Goal: Task Accomplishment & Management: Use online tool/utility

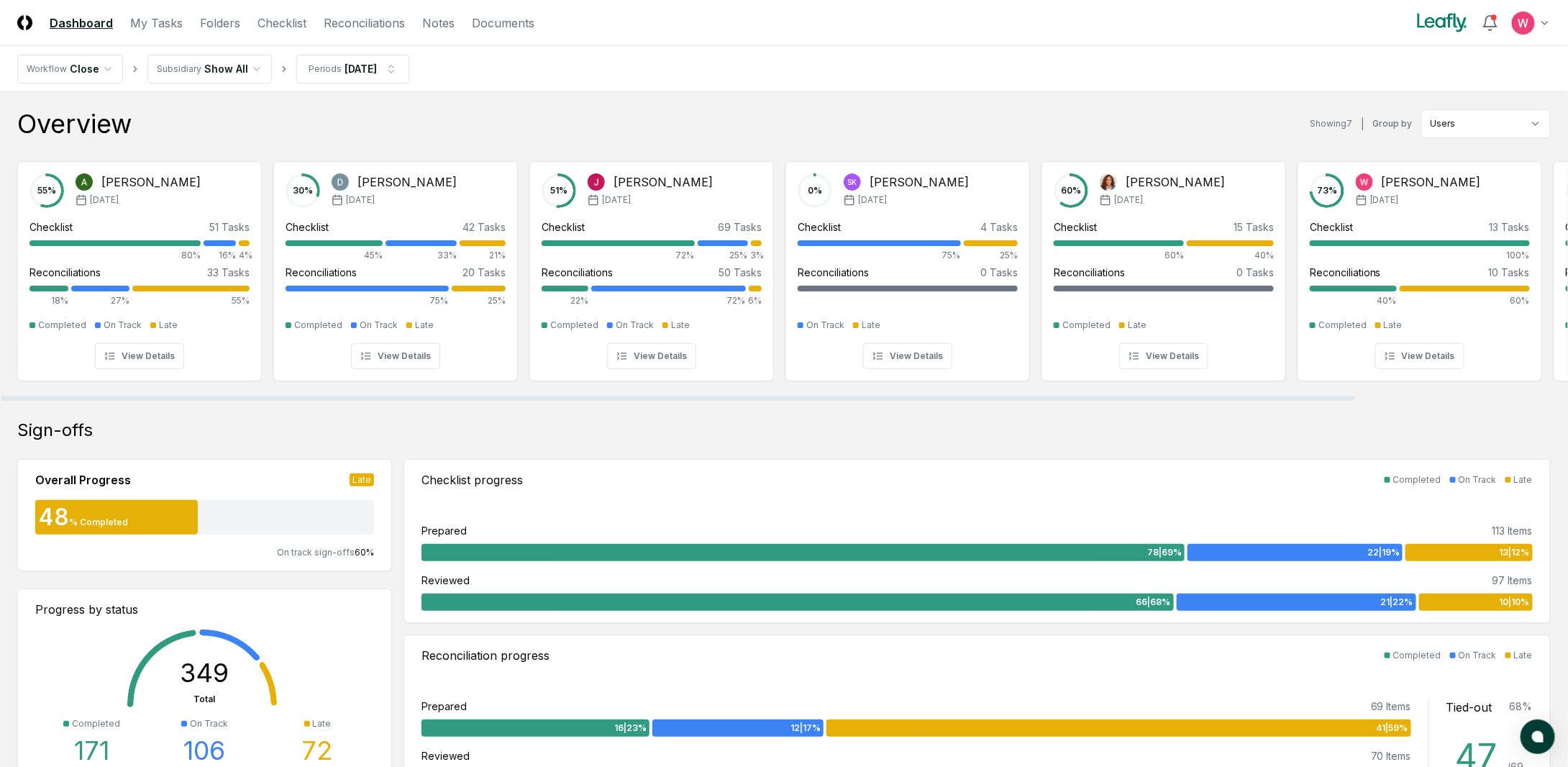
scroll to position [0, 246]
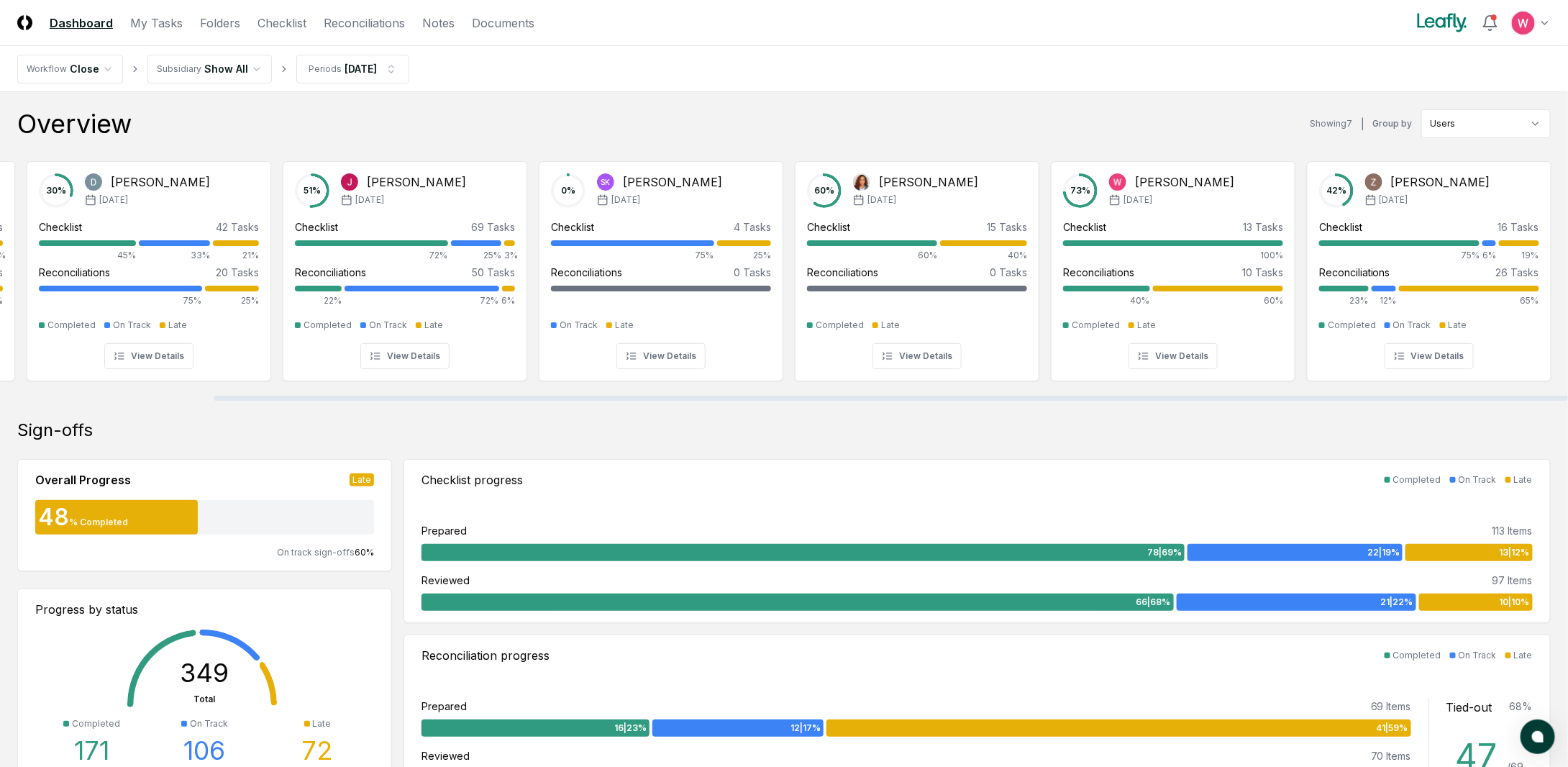
drag, startPoint x: 801, startPoint y: 396, endPoint x: 1154, endPoint y: 386, distance: 353.1
click at [1154, 396] on div at bounding box center [891, 399] width 1354 height 5
drag, startPoint x: 1109, startPoint y: 394, endPoint x: 651, endPoint y: 399, distance: 458.0
click at [686, 399] on div at bounding box center [784, 398] width 1568 height 7
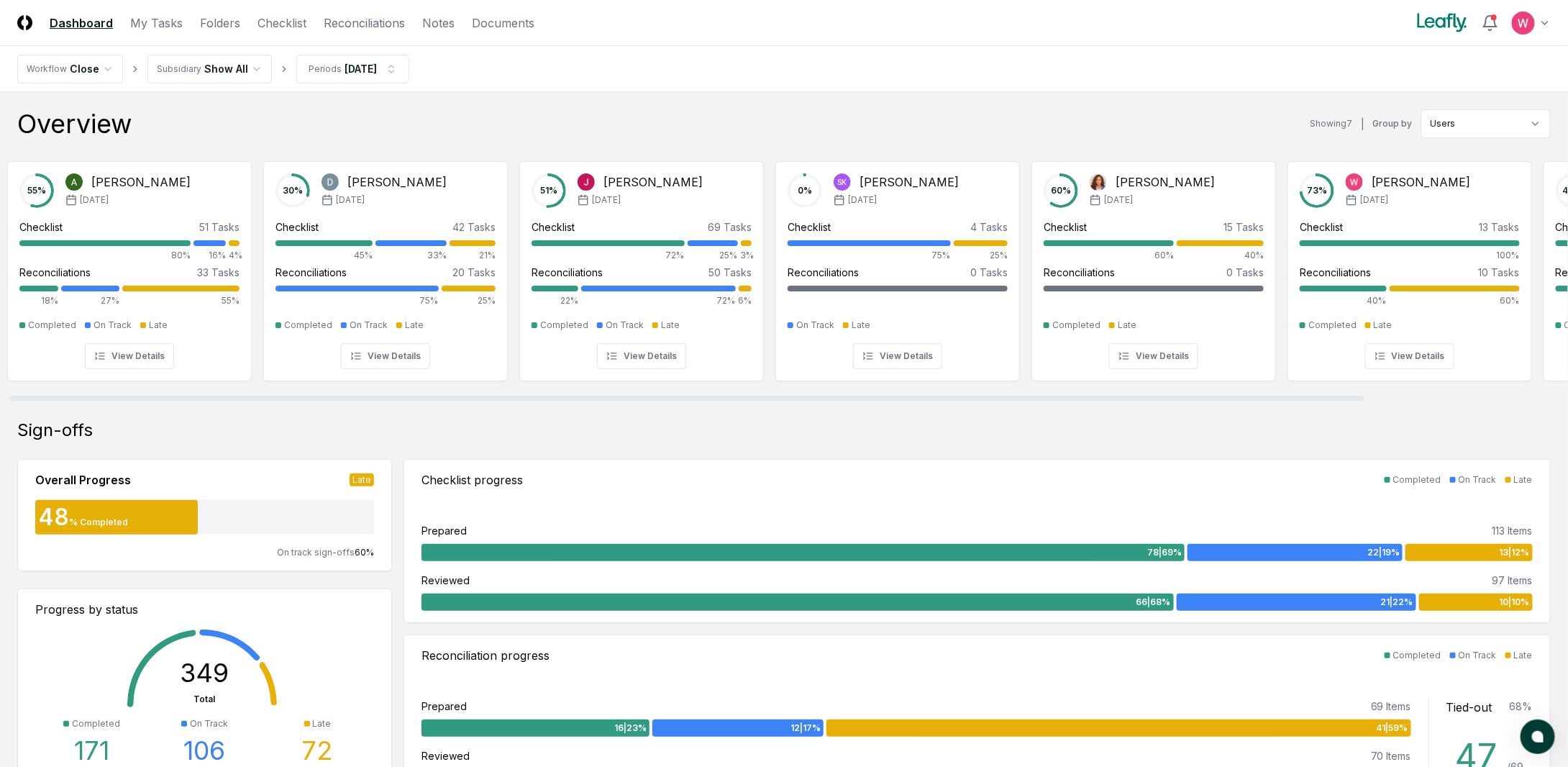
click at [275, 33] on header "CloseCore Dashboard My Tasks Folders Checklist Reconciliations Notes Documents …" at bounding box center [784, 23] width 1568 height 46
click at [275, 28] on link "Checklist" at bounding box center [282, 23] width 49 height 17
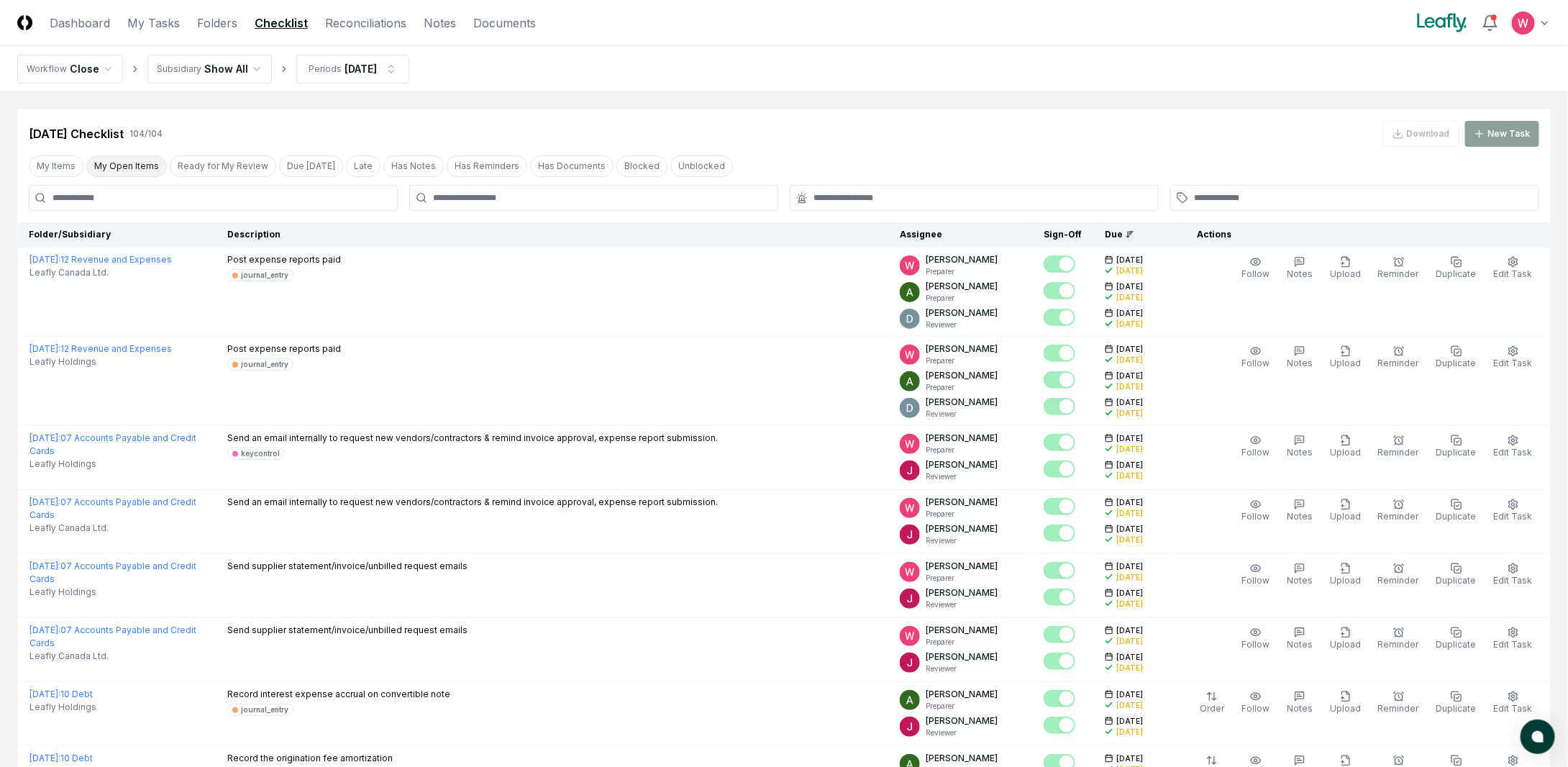
click at [138, 162] on button "My Open Items" at bounding box center [126, 166] width 80 height 22
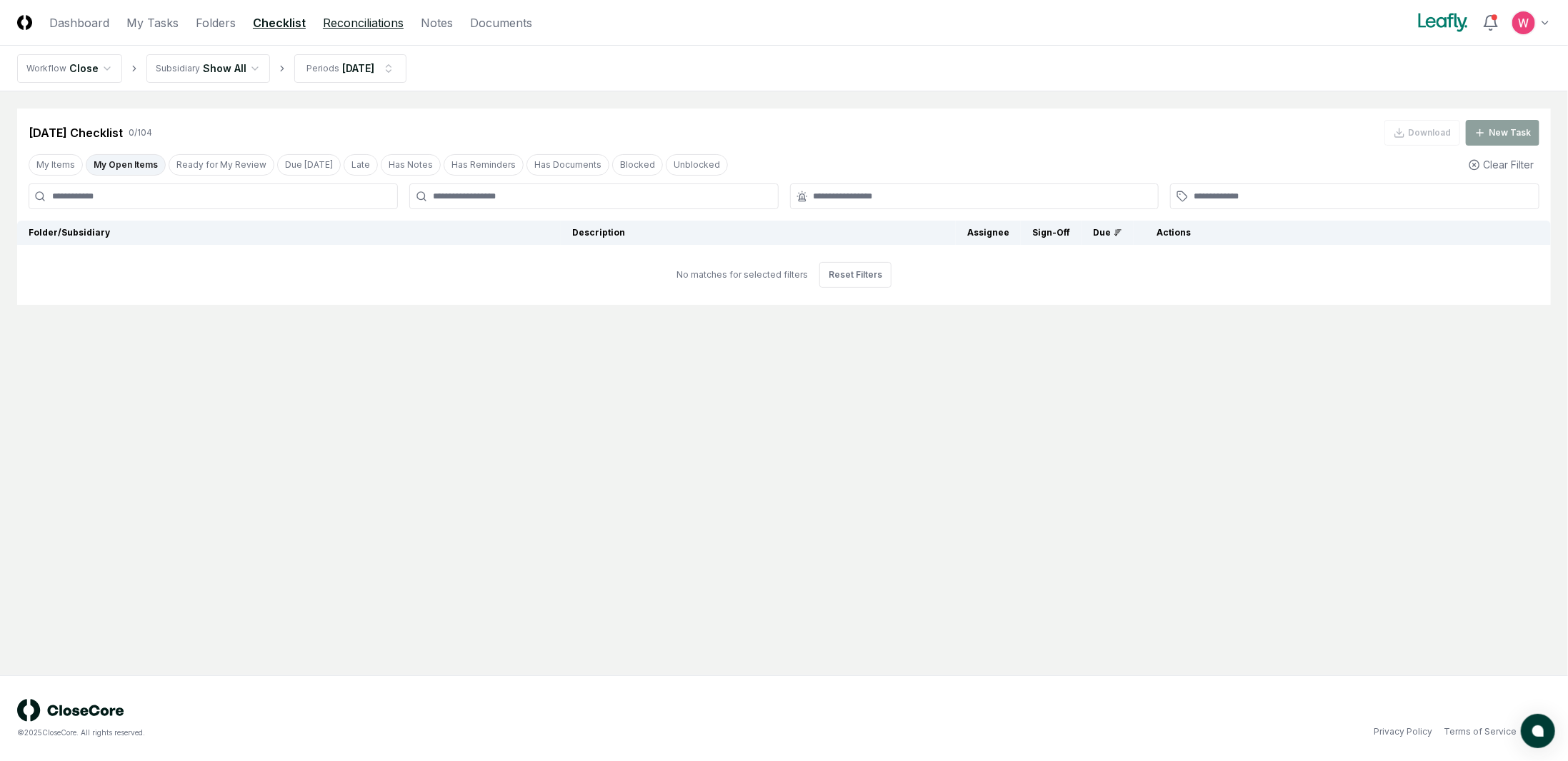
click at [365, 22] on link "Reconciliations" at bounding box center [363, 23] width 81 height 17
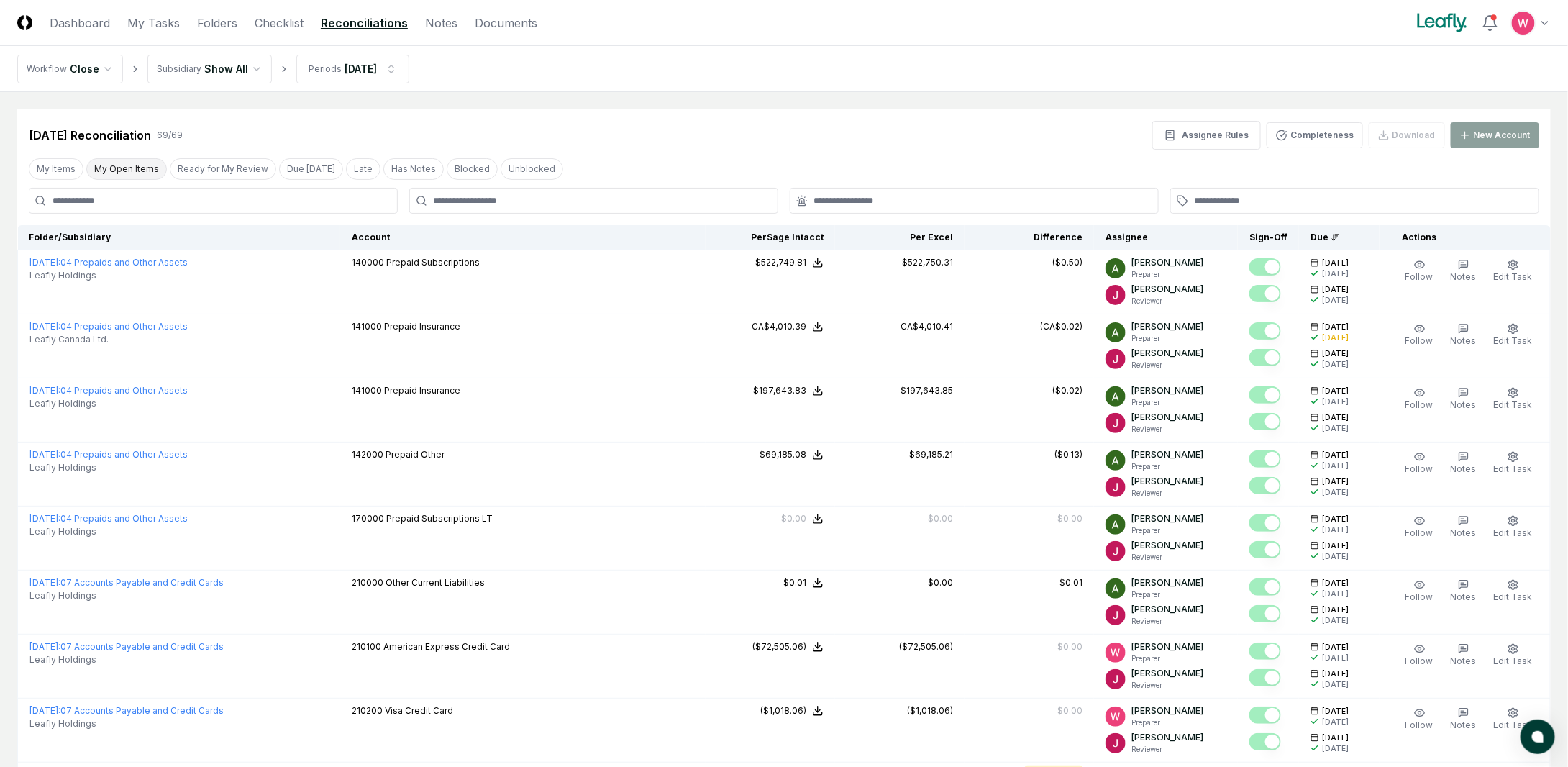
click at [131, 174] on button "My Open Items" at bounding box center [126, 169] width 80 height 22
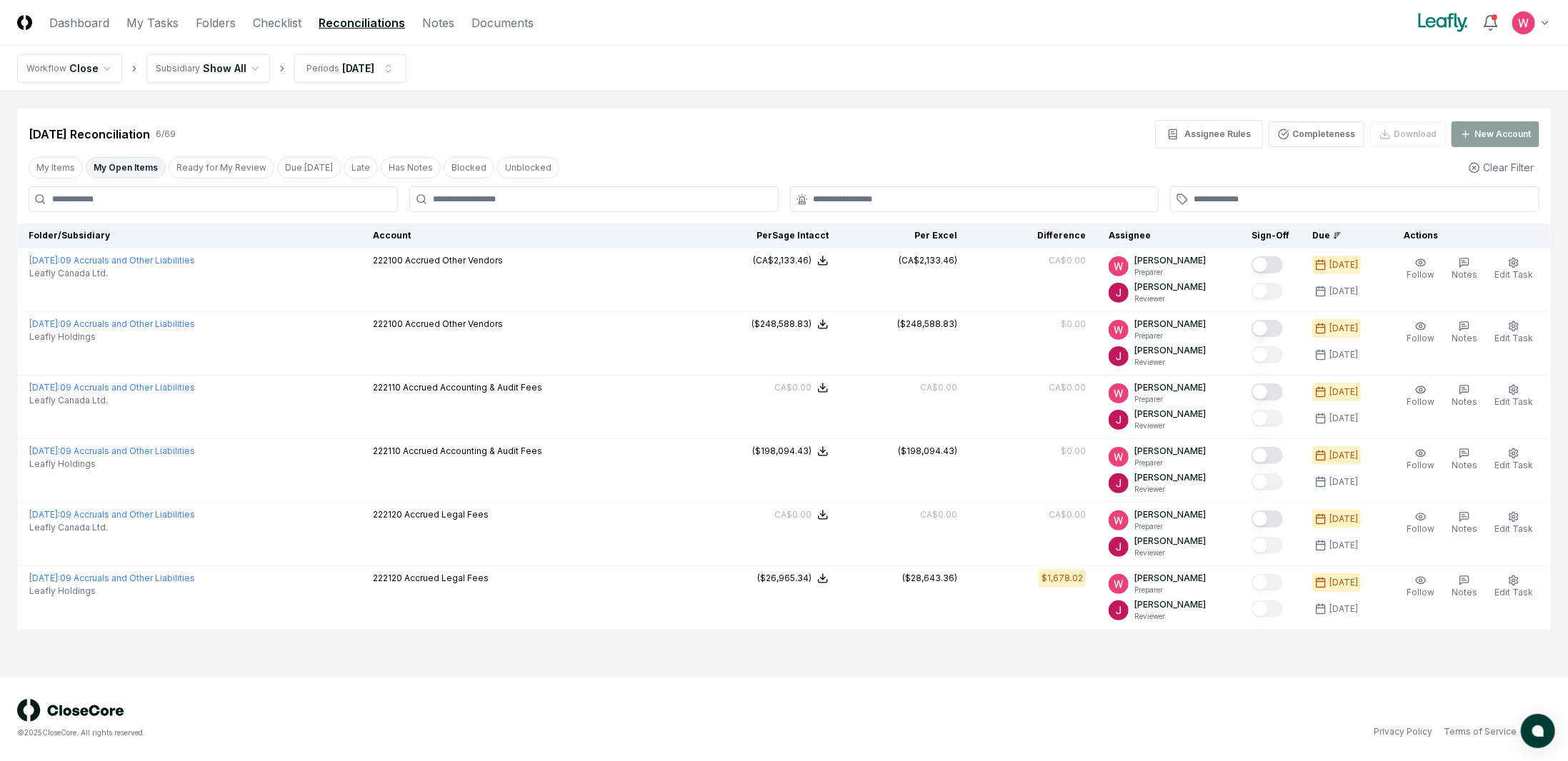
click at [226, 77] on html "CloseCore Dashboard My Tasks Folders Checklist Reconciliations Notes Documents …" at bounding box center [784, 380] width 1568 height 761
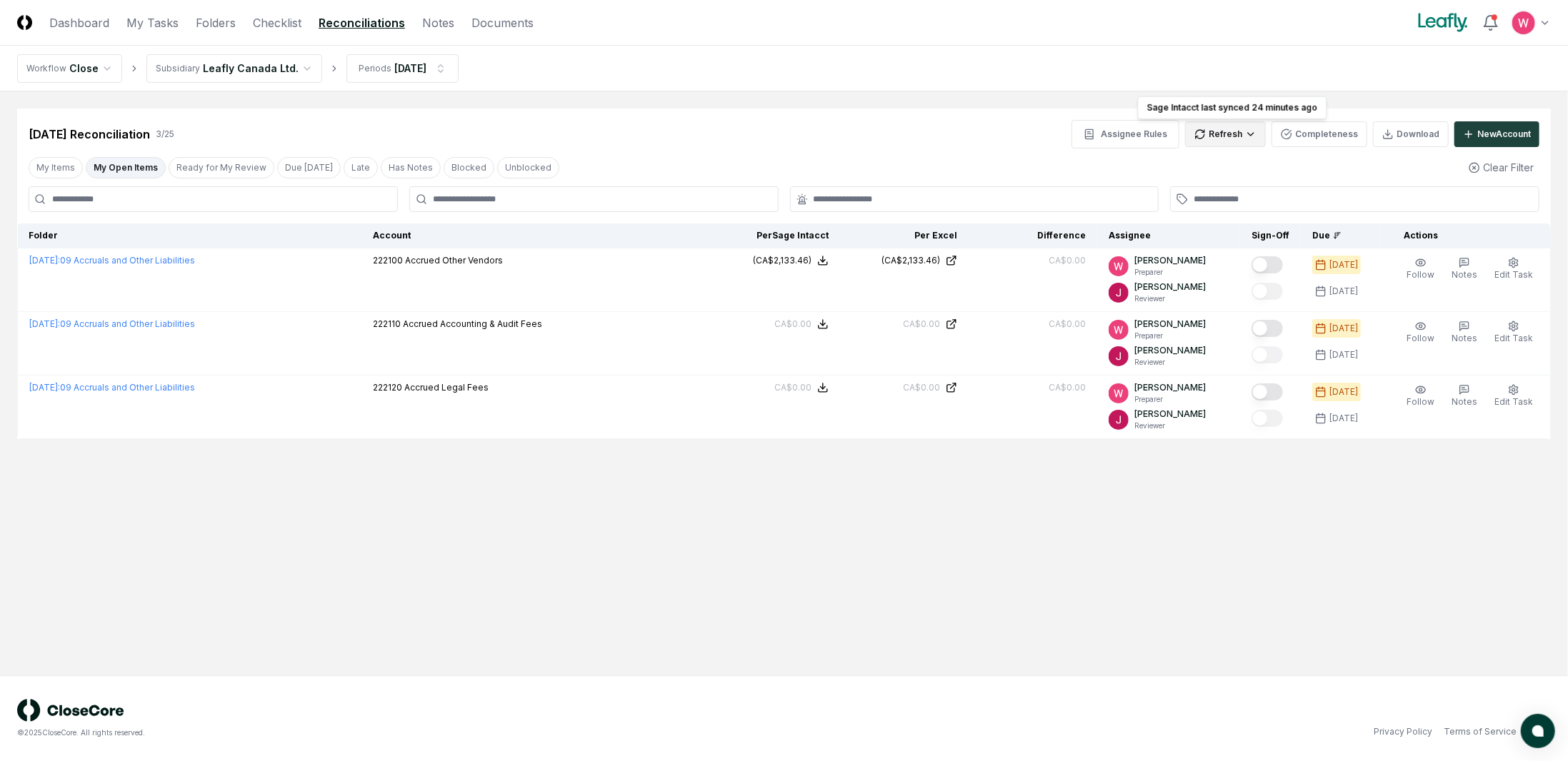
click at [1243, 140] on html "CloseCore Dashboard My Tasks Folders Checklist Reconciliations Notes Documents …" at bounding box center [784, 380] width 1568 height 761
click at [1198, 206] on div "All" at bounding box center [1230, 207] width 84 height 22
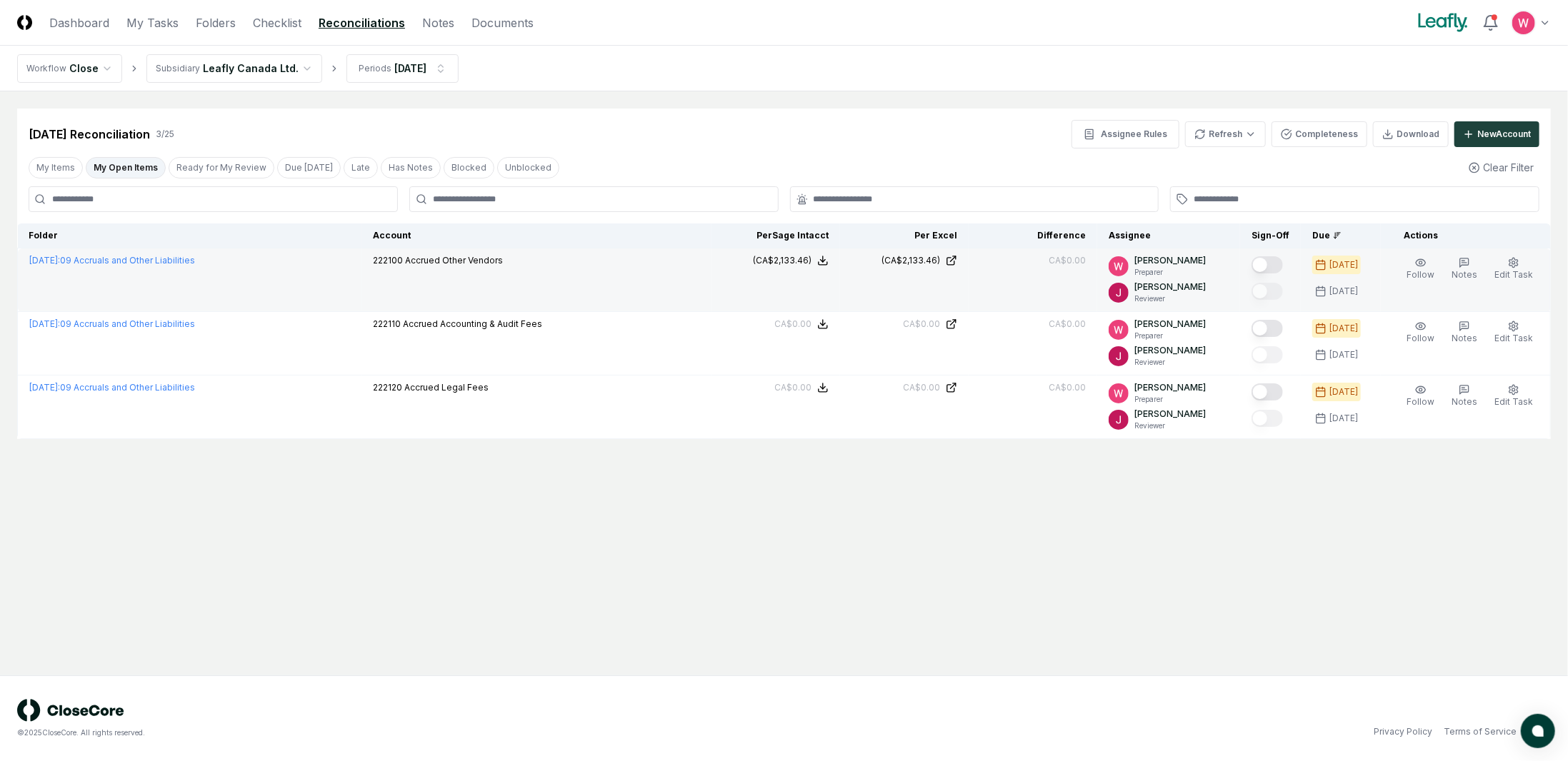
drag, startPoint x: 1285, startPoint y: 262, endPoint x: 1294, endPoint y: 272, distance: 13.5
click at [1283, 262] on button "Mark complete" at bounding box center [1267, 265] width 31 height 17
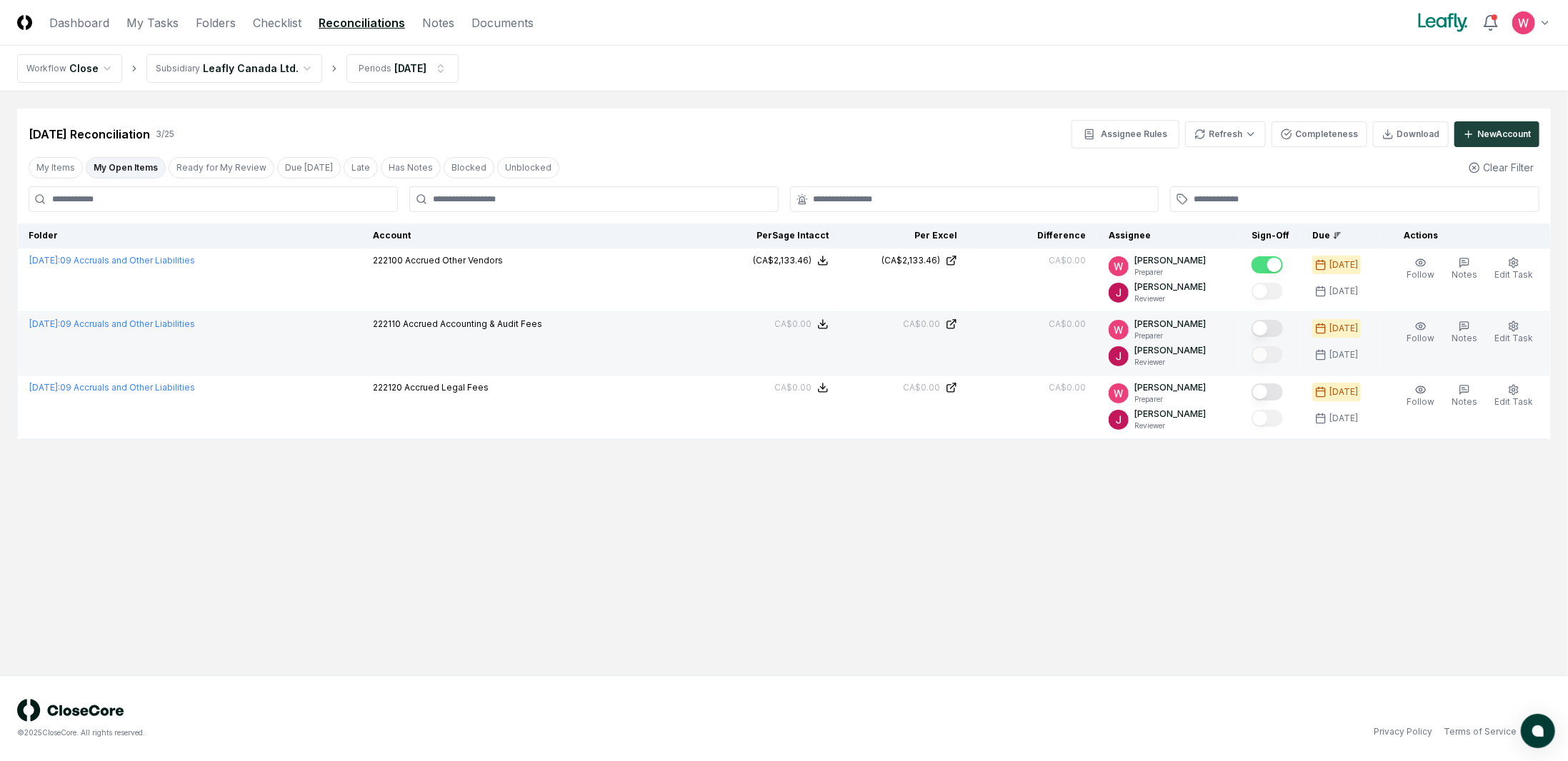
click at [1283, 324] on button "Mark complete" at bounding box center [1267, 328] width 31 height 17
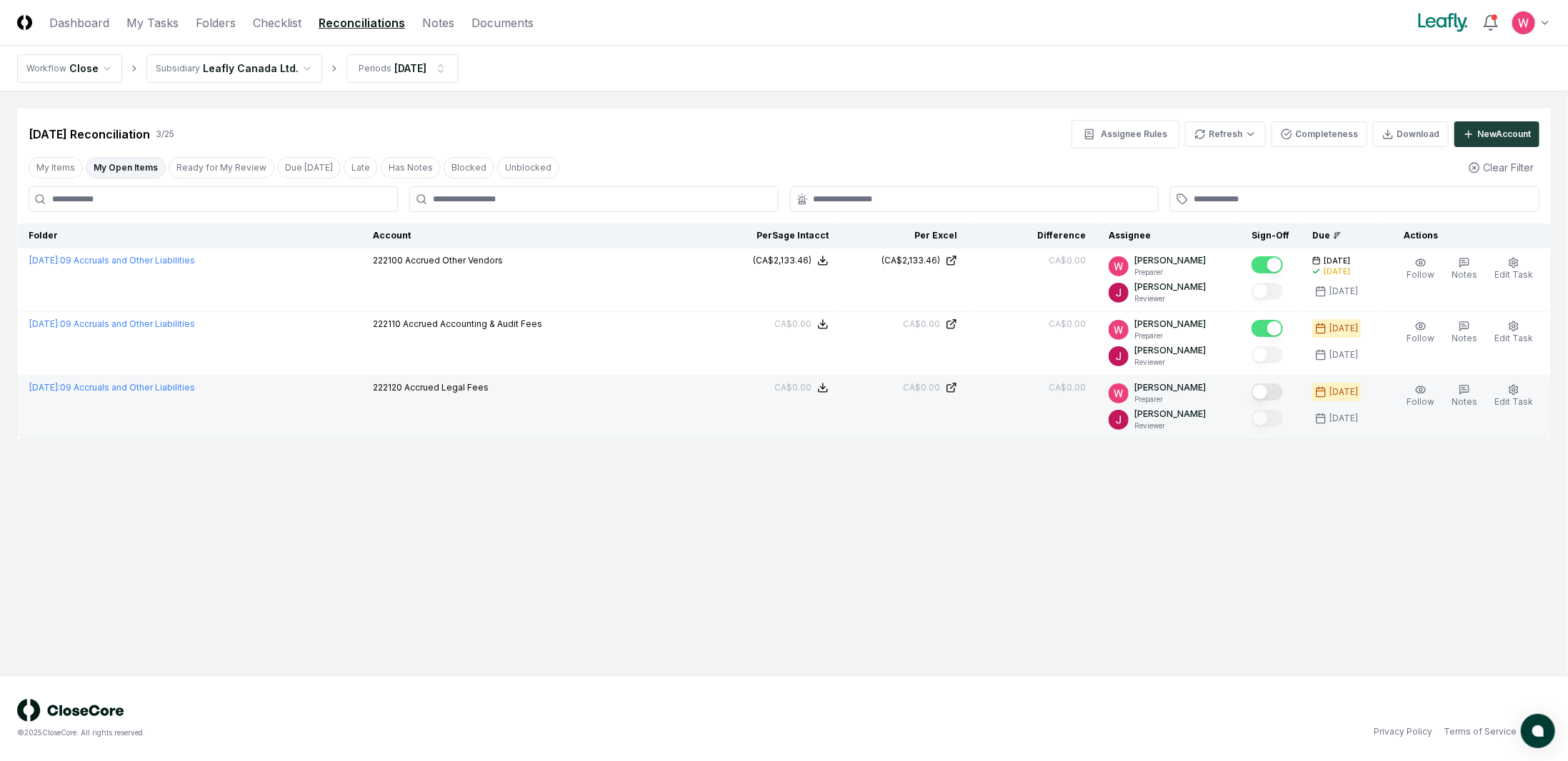
click at [1275, 395] on button "Mark complete" at bounding box center [1267, 391] width 31 height 17
click at [284, 80] on html "CloseCore Dashboard My Tasks Folders Checklist Reconciliations Notes Documents …" at bounding box center [784, 380] width 1568 height 761
click at [233, 145] on div "FQ - Leafly Canada Ltd" at bounding box center [235, 149] width 133 height 13
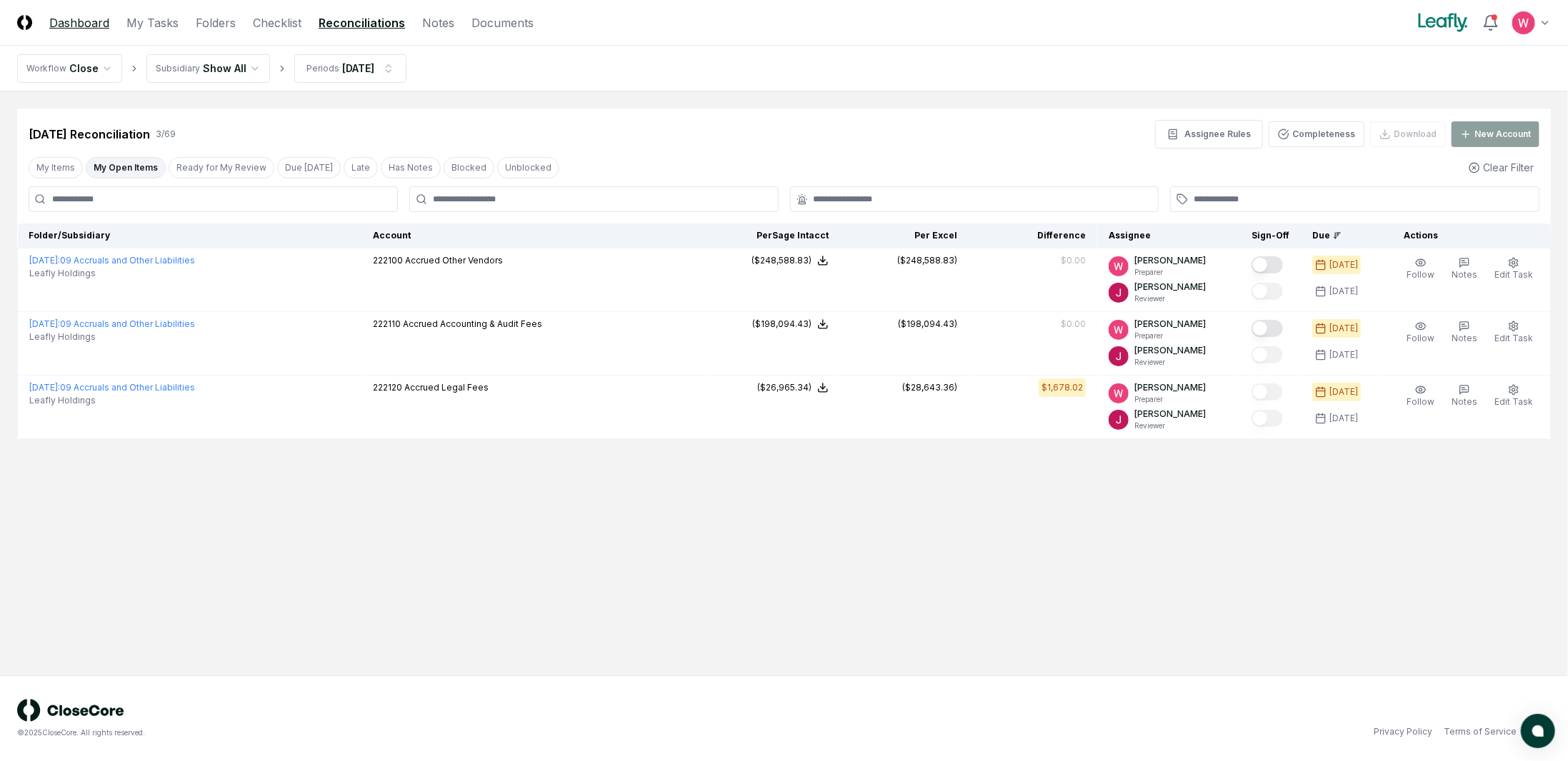
click at [83, 17] on link "Dashboard" at bounding box center [79, 23] width 60 height 17
